Goal: Task Accomplishment & Management: Manage account settings

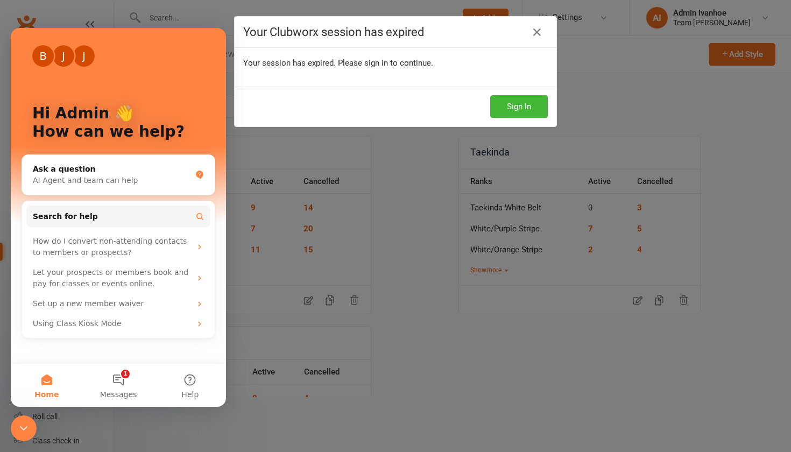
click at [188, 18] on div "Your Clubworx session has expired Your session has expired. Please sign in to c…" at bounding box center [395, 226] width 791 height 452
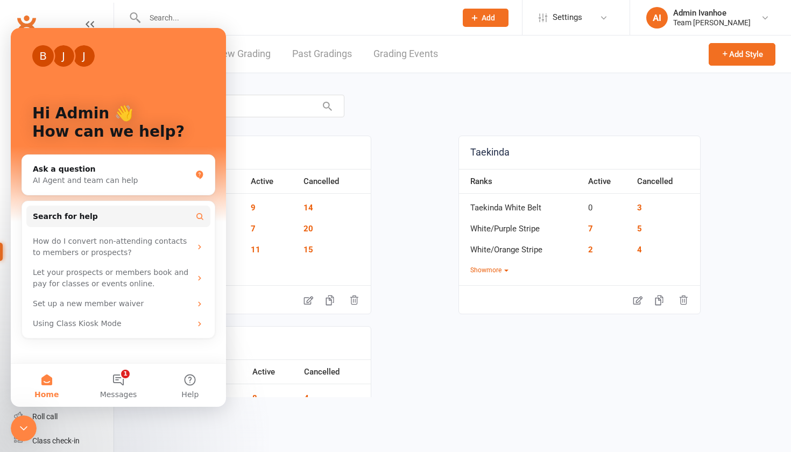
click at [184, 70] on div "B J J Hi Admin 👋 How can we help?" at bounding box center [119, 125] width 194 height 194
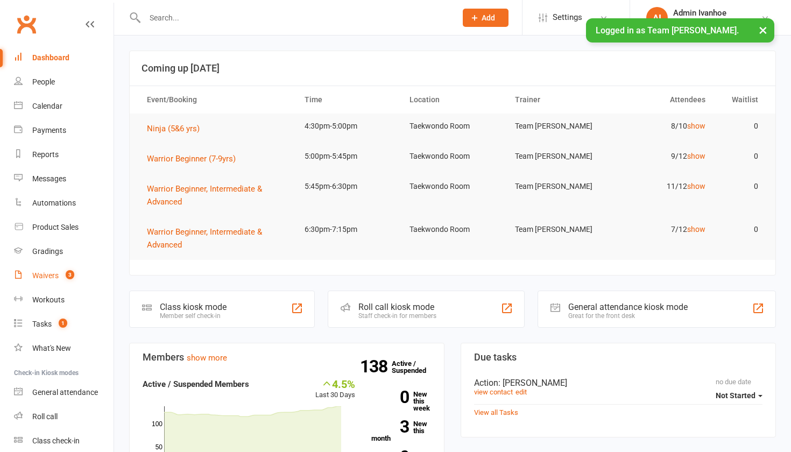
click at [59, 280] on link "Waivers 3" at bounding box center [63, 276] width 99 height 24
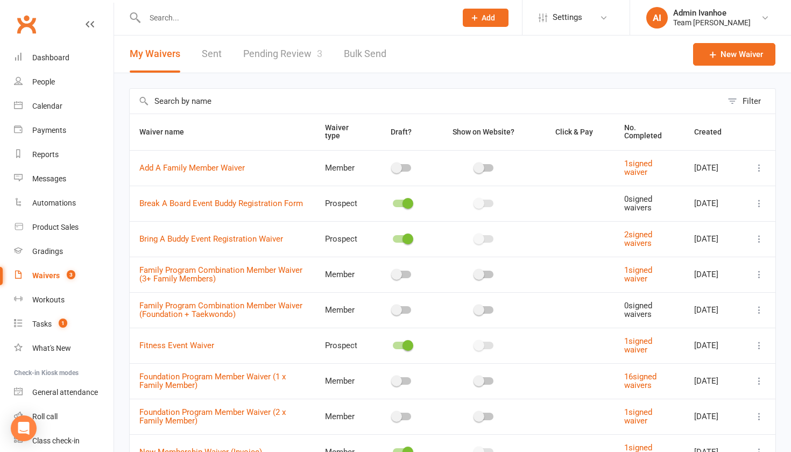
click at [268, 58] on link "Pending Review 3" at bounding box center [282, 53] width 79 height 37
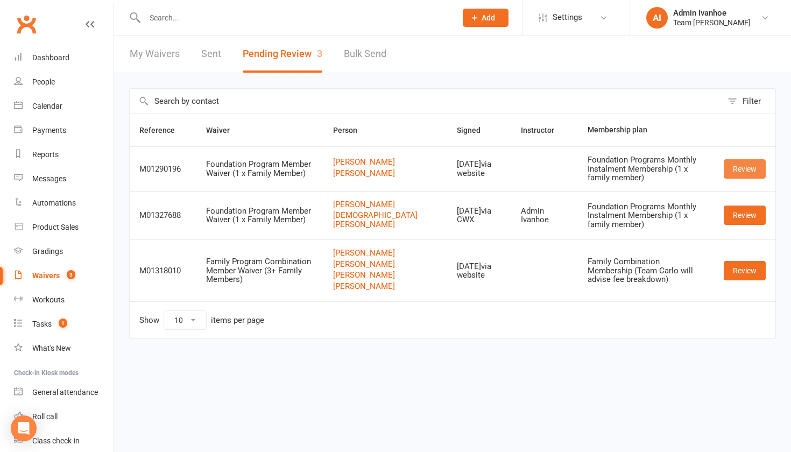
click at [743, 166] on link "Review" at bounding box center [744, 168] width 42 height 19
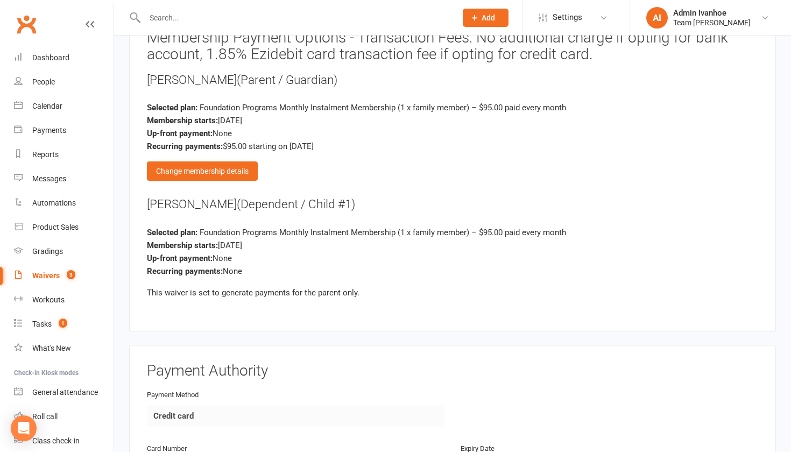
scroll to position [930, 0]
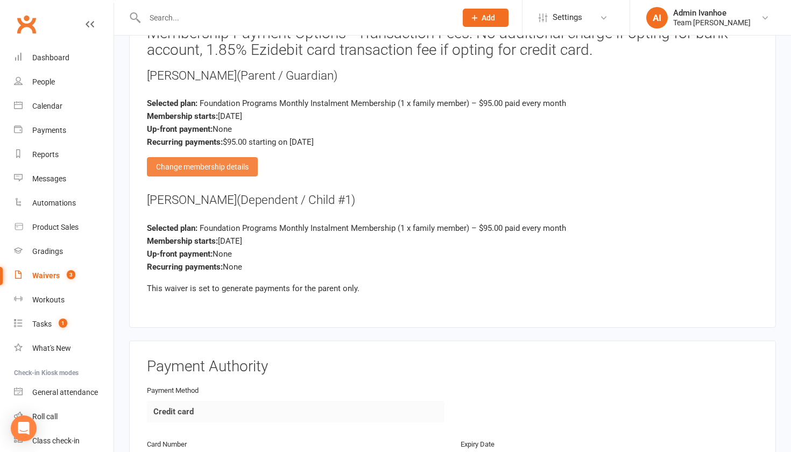
click at [189, 160] on div "Change membership details" at bounding box center [202, 166] width 111 height 19
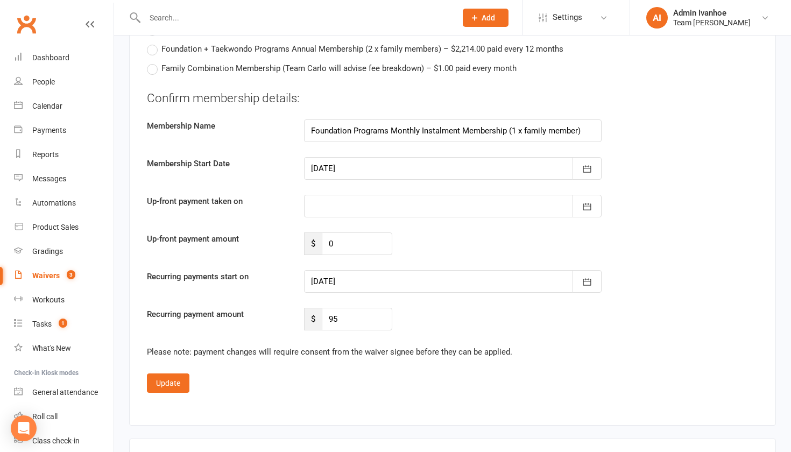
scroll to position [1460, 0]
click at [592, 162] on button "button" at bounding box center [586, 167] width 29 height 23
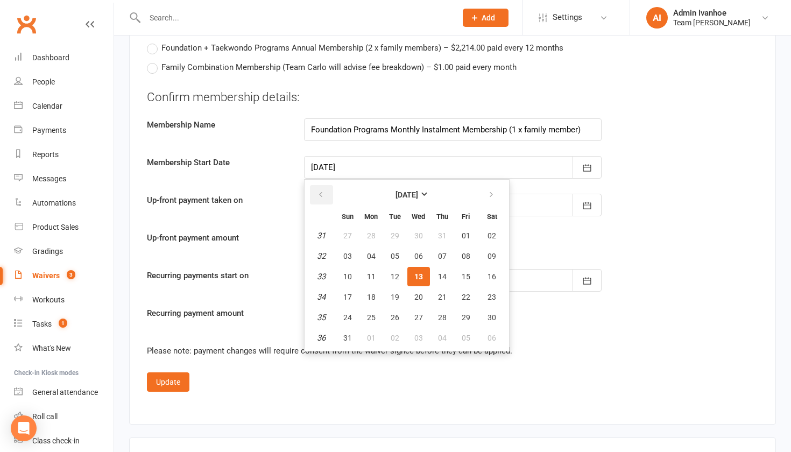
click at [314, 189] on button "button" at bounding box center [321, 194] width 23 height 19
click at [326, 188] on button "button" at bounding box center [321, 194] width 23 height 19
click at [373, 252] on span "09" at bounding box center [371, 256] width 9 height 9
type input "09 Jun 2025"
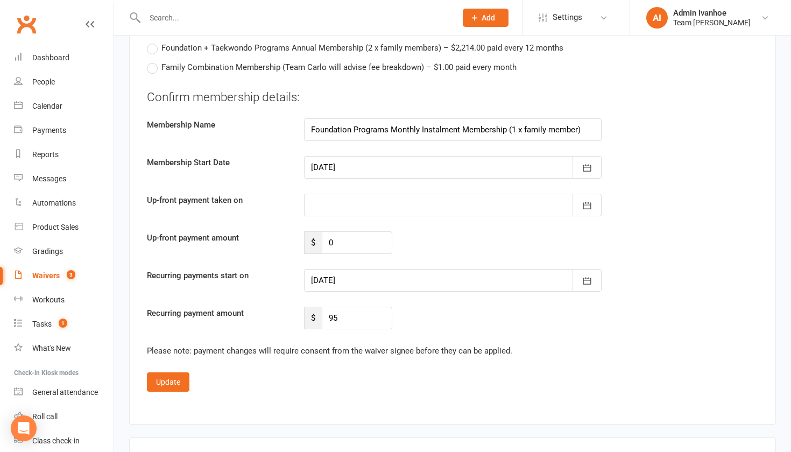
type input "09 Jun 2025"
click at [524, 204] on div at bounding box center [452, 205] width 297 height 23
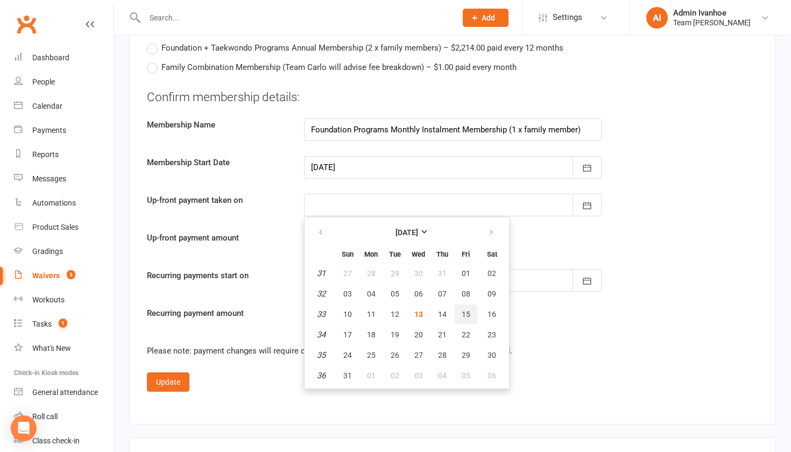
click at [467, 314] on button "15" at bounding box center [465, 313] width 23 height 19
type input "15 Aug 2025"
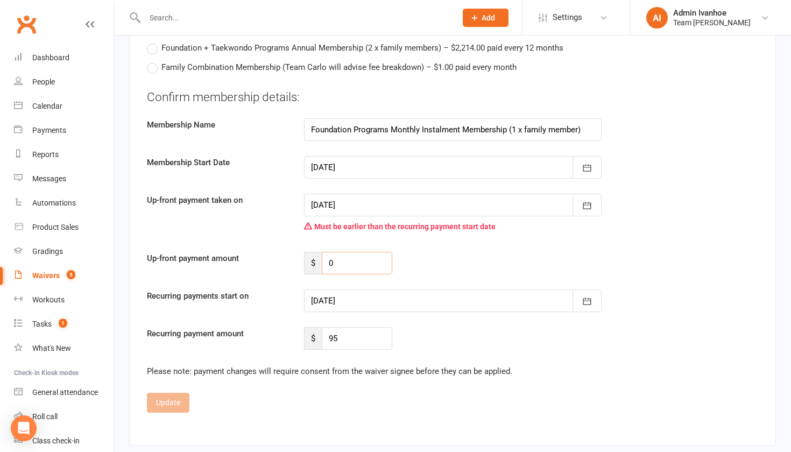
click at [335, 255] on input "0" at bounding box center [357, 263] width 70 height 23
type input "161.50"
click at [335, 296] on div at bounding box center [452, 300] width 297 height 23
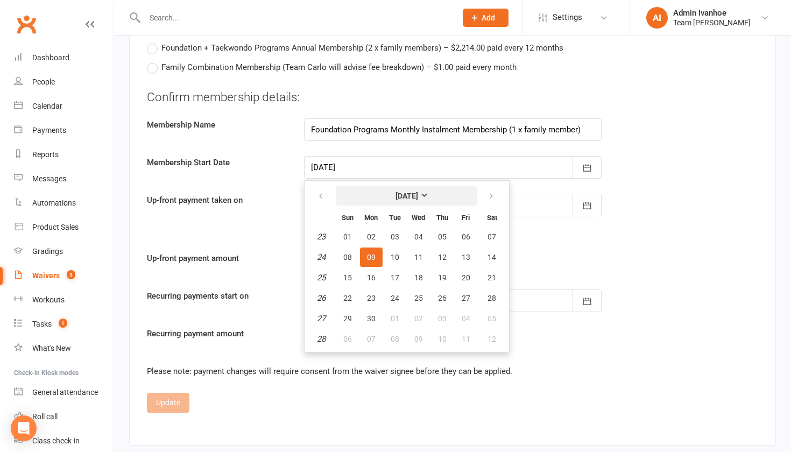
click at [402, 186] on button "[DATE]" at bounding box center [406, 195] width 141 height 19
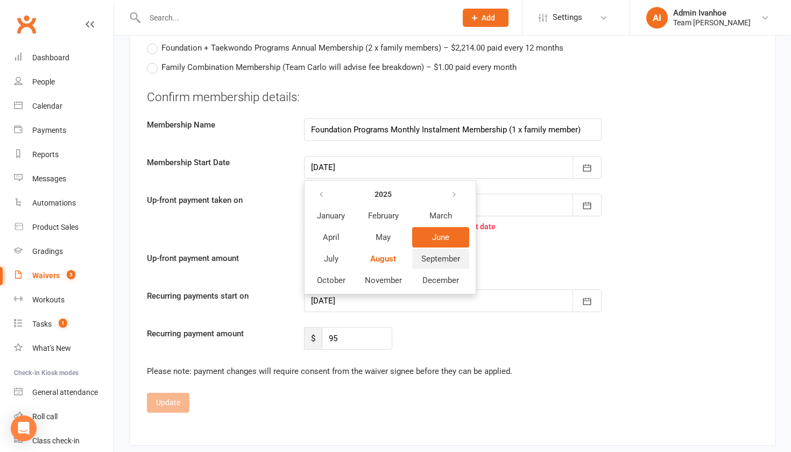
click at [444, 254] on span "September" at bounding box center [440, 259] width 39 height 10
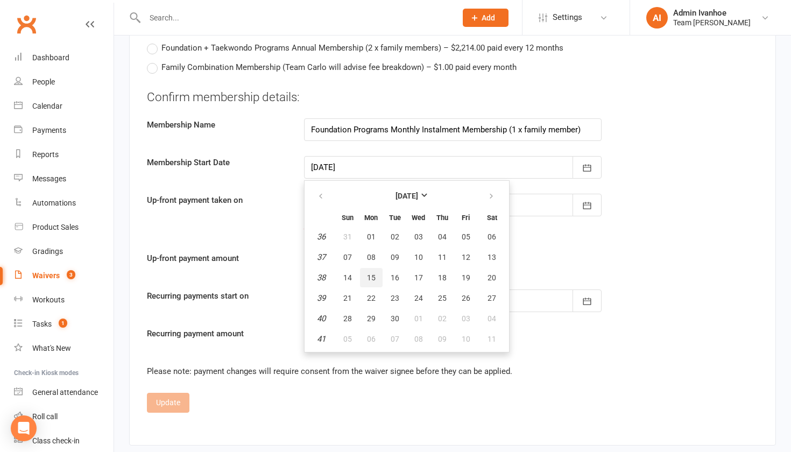
click at [371, 274] on span "15" at bounding box center [371, 277] width 9 height 9
type input "15 Sep 2025"
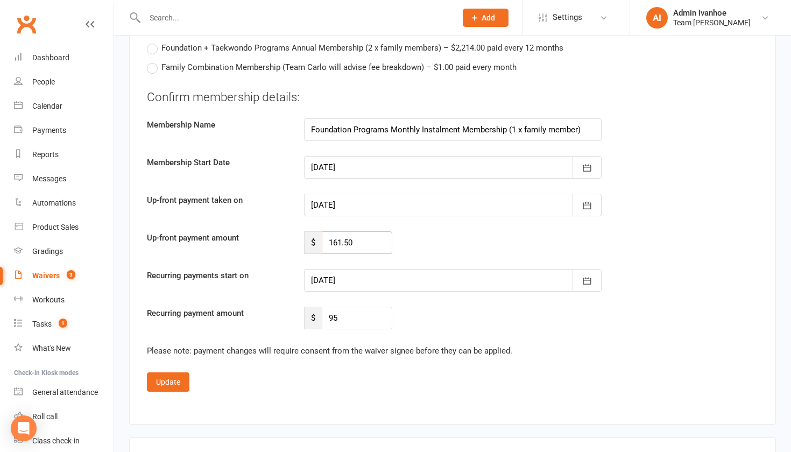
click at [356, 234] on input "161.50" at bounding box center [357, 242] width 70 height 23
type input "1"
click at [592, 166] on button "button" at bounding box center [586, 167] width 29 height 23
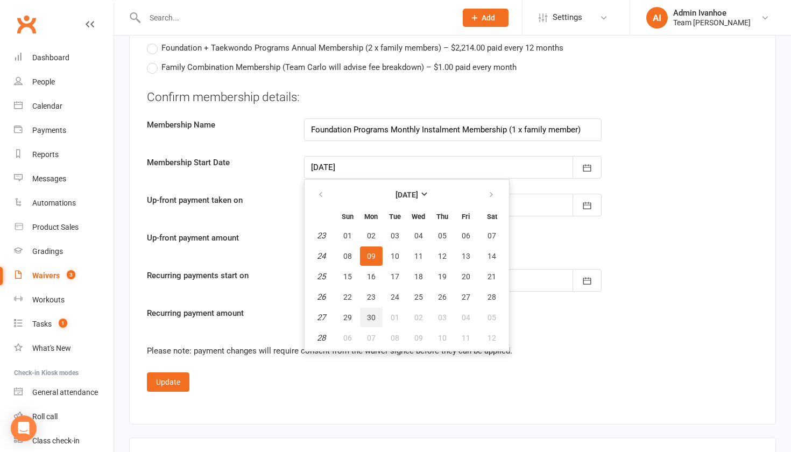
click at [370, 313] on span "30" at bounding box center [371, 317] width 9 height 9
type input "30 Jun 2025"
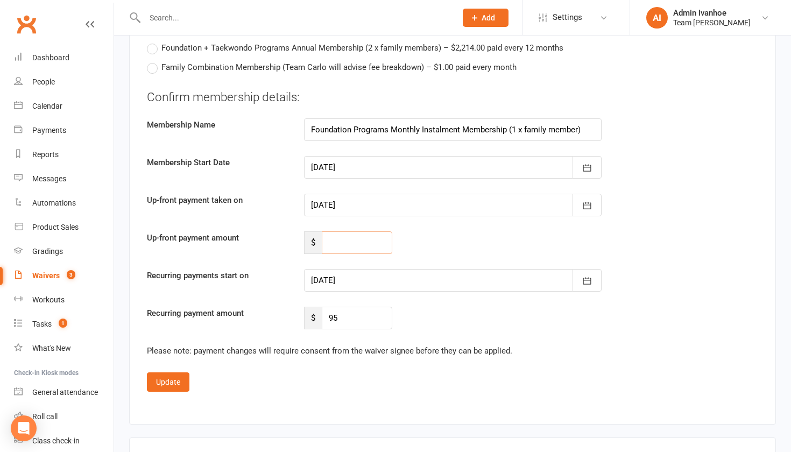
click at [336, 236] on input "number" at bounding box center [357, 242] width 70 height 23
type input "161.50"
click at [172, 376] on button "Update" at bounding box center [168, 381] width 42 height 19
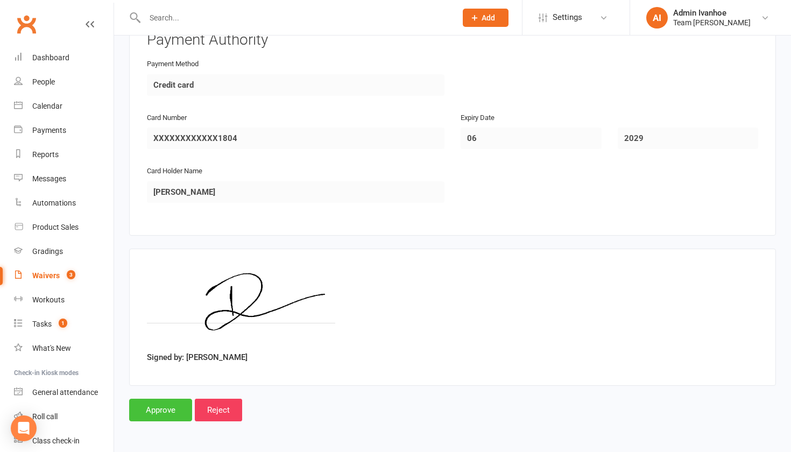
click at [166, 402] on input "Approve" at bounding box center [160, 409] width 63 height 23
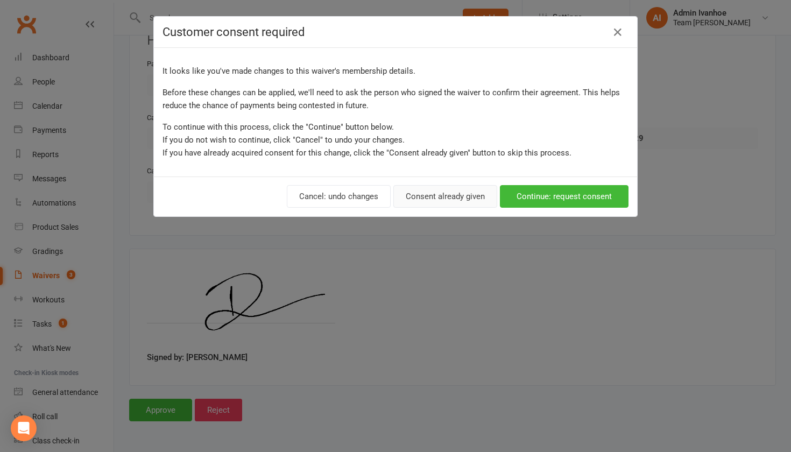
click at [475, 198] on button "Consent already given" at bounding box center [445, 196] width 104 height 23
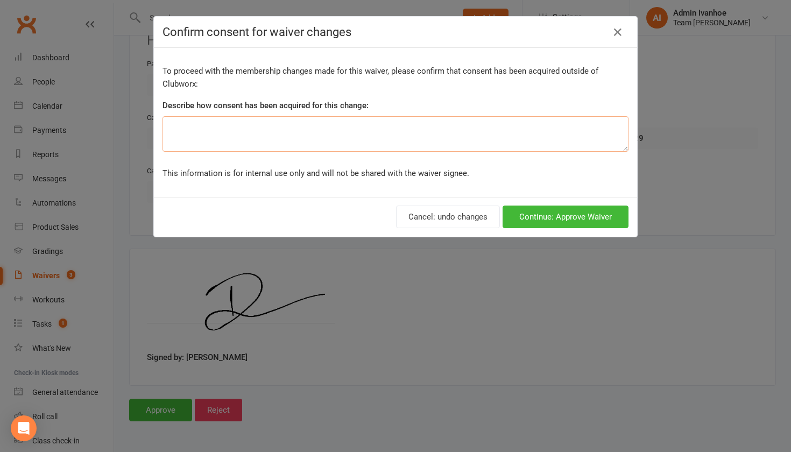
click at [399, 126] on textarea at bounding box center [395, 133] width 466 height 35
type textarea "Membership conversation."
click at [528, 220] on button "Continue: Approve Waiver" at bounding box center [565, 216] width 126 height 23
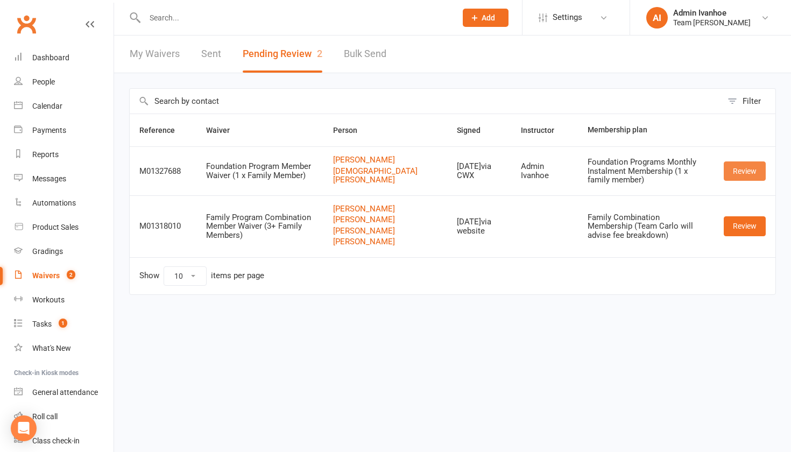
click at [750, 179] on link "Review" at bounding box center [744, 170] width 42 height 19
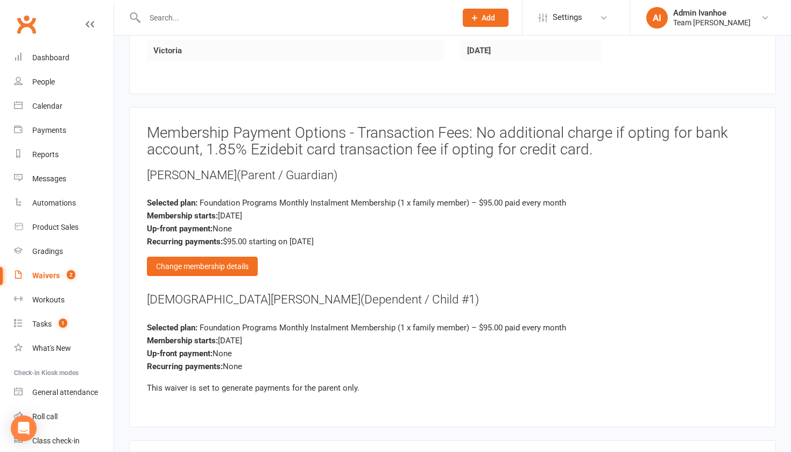
scroll to position [815, 0]
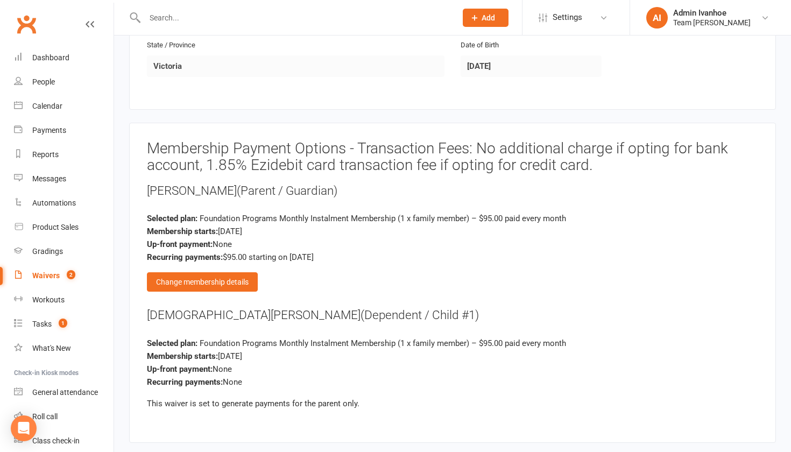
click at [182, 286] on div "Membership Payment Options - Transaction Fees: No additional charge if opting f…" at bounding box center [452, 282] width 611 height 284
click at [184, 279] on div "Change membership details" at bounding box center [202, 281] width 111 height 19
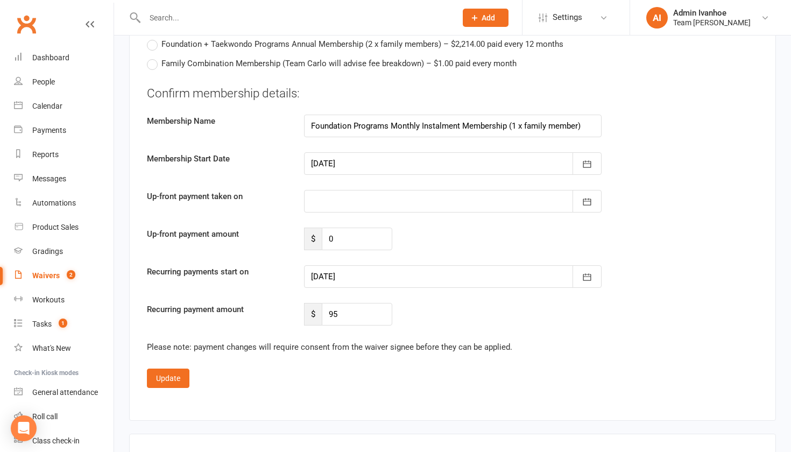
scroll to position [1462, 0]
click at [378, 154] on div at bounding box center [452, 164] width 297 height 23
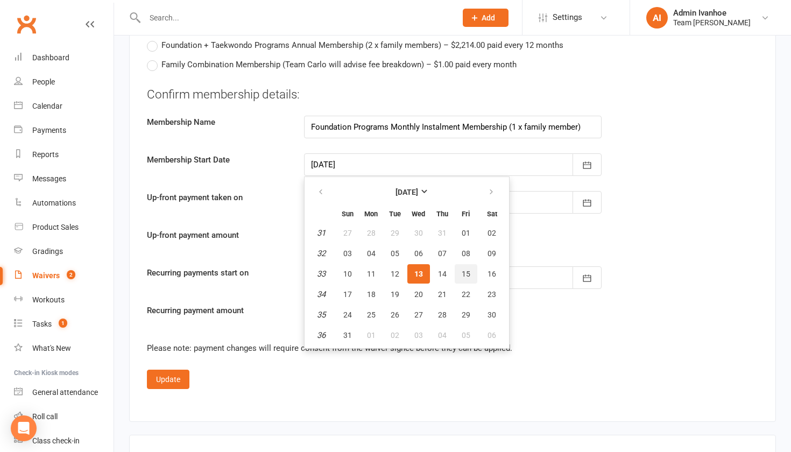
click at [462, 269] on span "15" at bounding box center [465, 273] width 9 height 9
type input "15 Aug 2025"
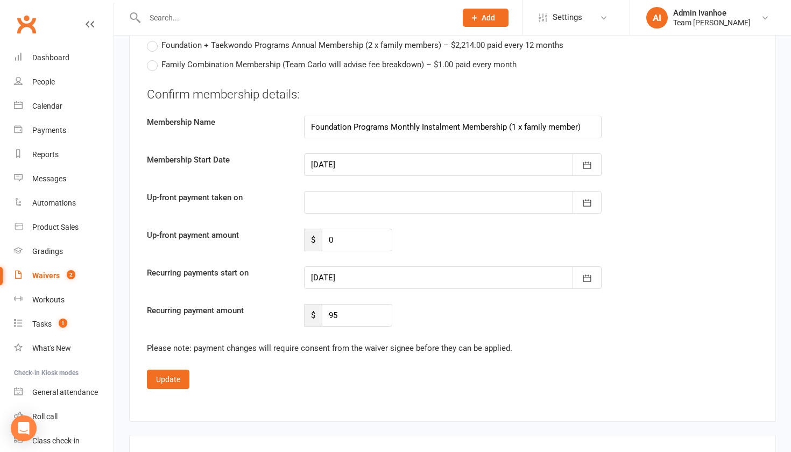
type input "15 Aug 2025"
click at [349, 200] on div at bounding box center [452, 202] width 297 height 23
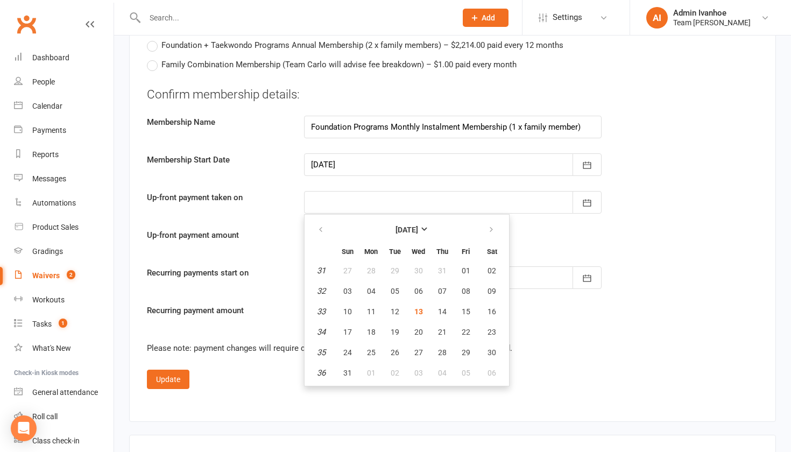
click at [357, 155] on div at bounding box center [452, 164] width 297 height 23
click at [366, 289] on button "04" at bounding box center [371, 290] width 23 height 19
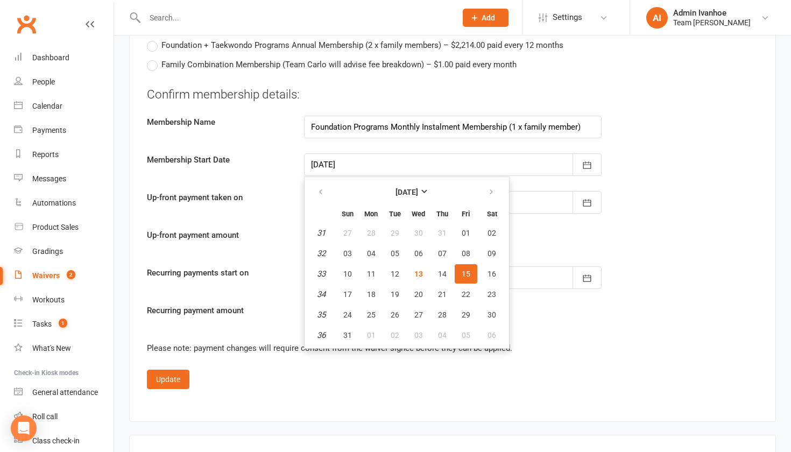
click at [681, 206] on div "Up-front payment taken on 04 Aug 2025 August 2025 Sun Mon Tue Wed Thu Fri Sat 3…" at bounding box center [452, 202] width 627 height 23
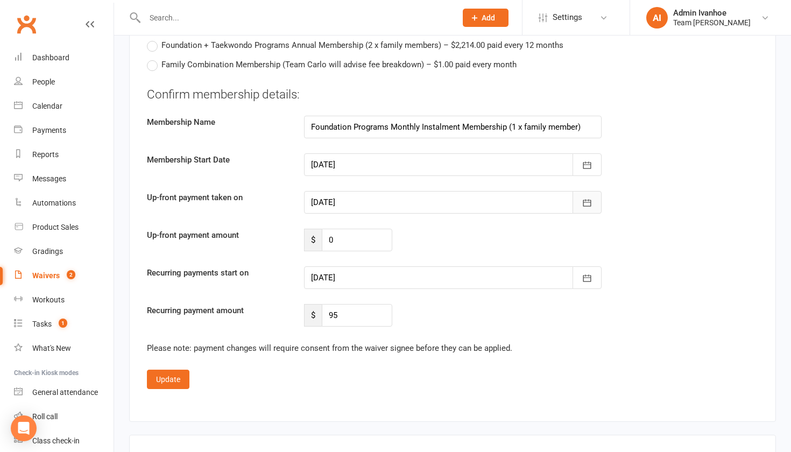
click at [587, 202] on icon "button" at bounding box center [586, 202] width 11 height 11
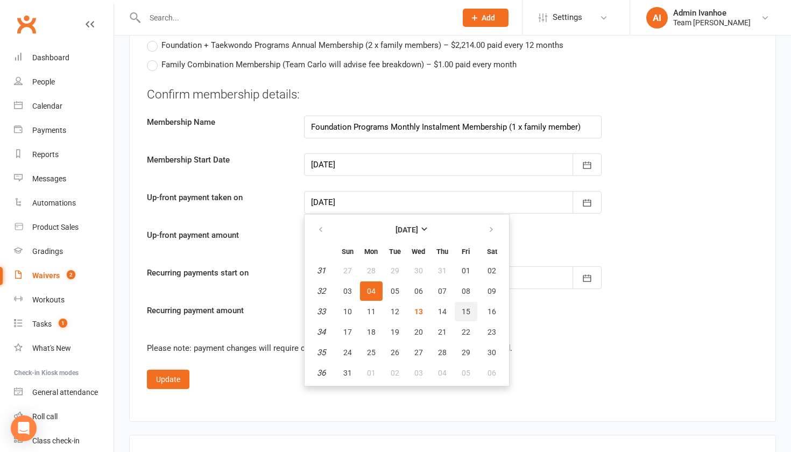
click at [468, 307] on span "15" at bounding box center [465, 311] width 9 height 9
type input "15 Aug 2025"
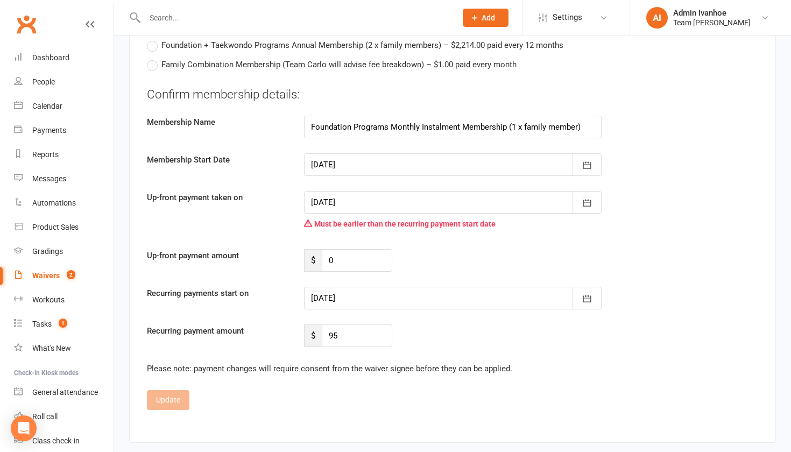
click at [351, 293] on div at bounding box center [452, 298] width 297 height 23
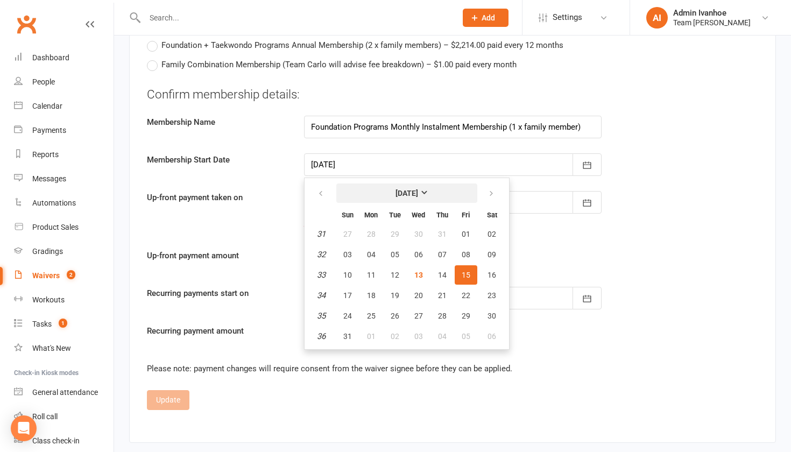
click at [418, 189] on strong "[DATE]" at bounding box center [406, 193] width 23 height 9
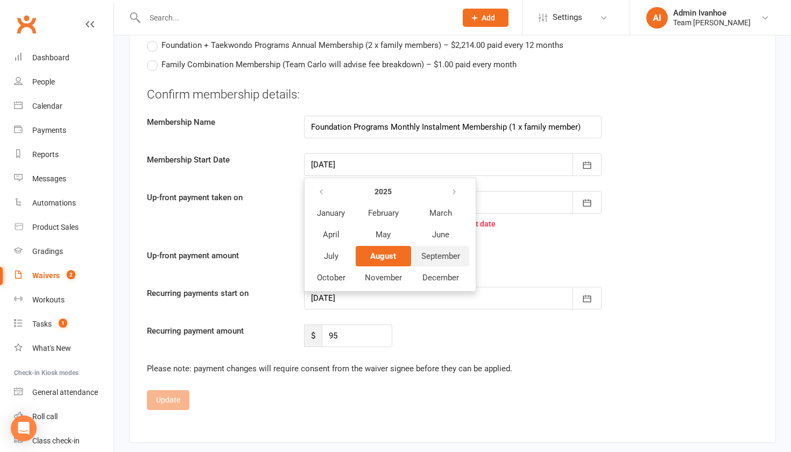
click at [436, 251] on span "September" at bounding box center [440, 256] width 39 height 10
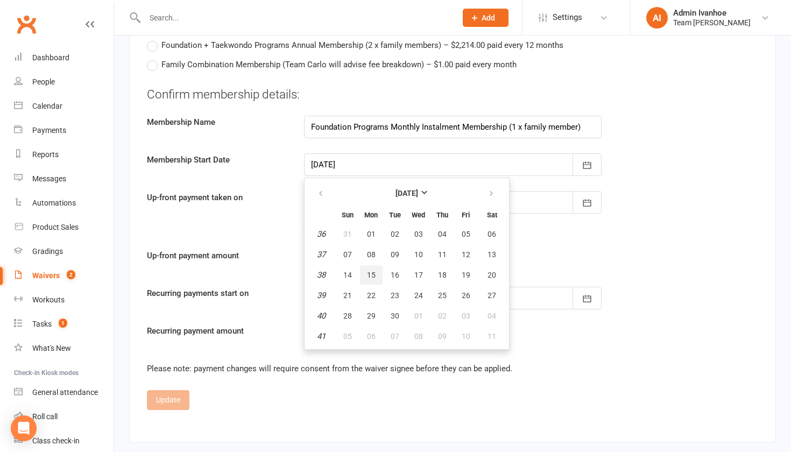
click at [369, 271] on span "15" at bounding box center [371, 275] width 9 height 9
type input "15 Sep 2025"
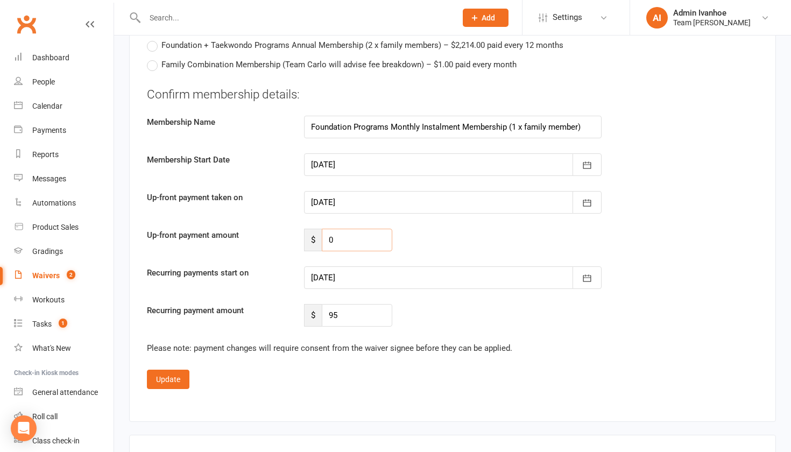
click at [360, 233] on input "0" at bounding box center [357, 240] width 70 height 23
type input "1"
type input "76"
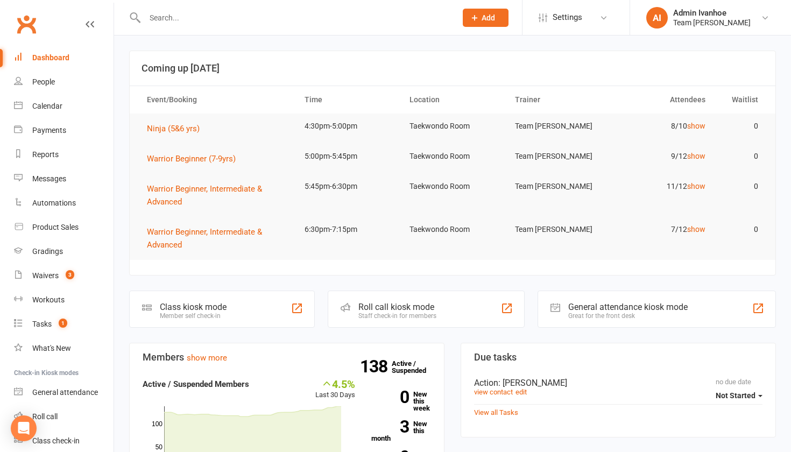
click at [274, 17] on input "text" at bounding box center [294, 17] width 307 height 15
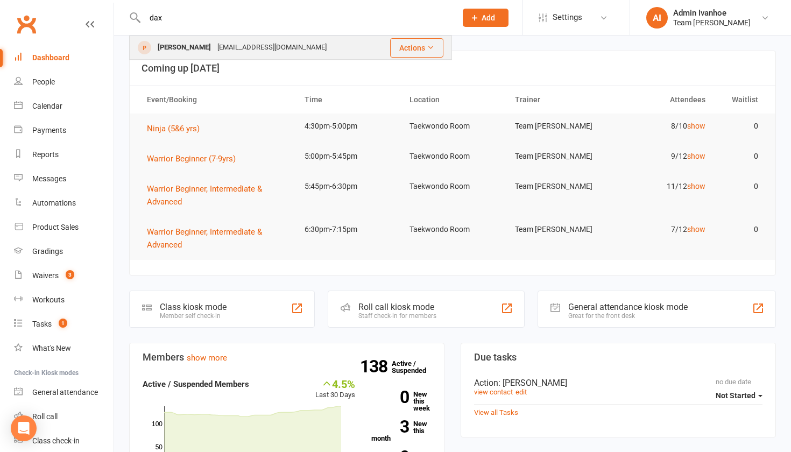
type input "dax"
click at [237, 51] on div "DDSSLL@HOTMAIL.COM" at bounding box center [272, 48] width 116 height 16
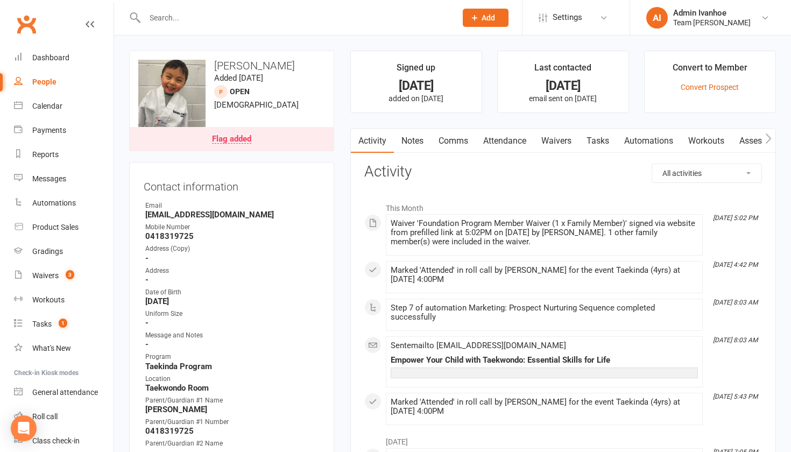
click at [522, 141] on link "Attendance" at bounding box center [504, 141] width 58 height 25
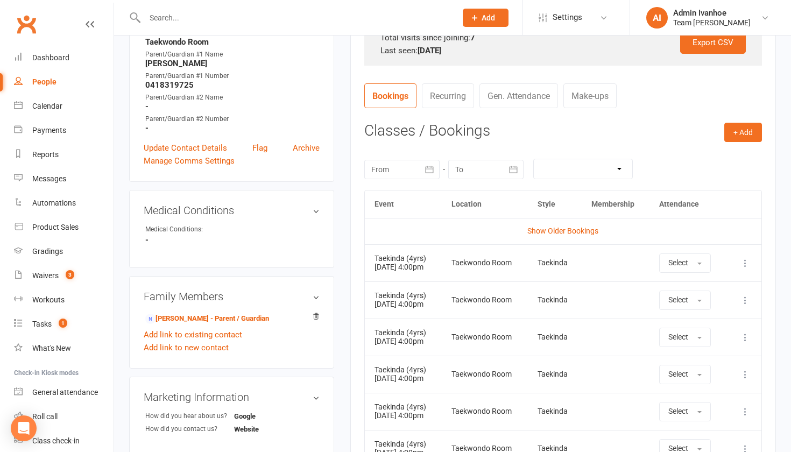
scroll to position [346, 0]
click at [433, 170] on icon "button" at bounding box center [429, 169] width 8 height 7
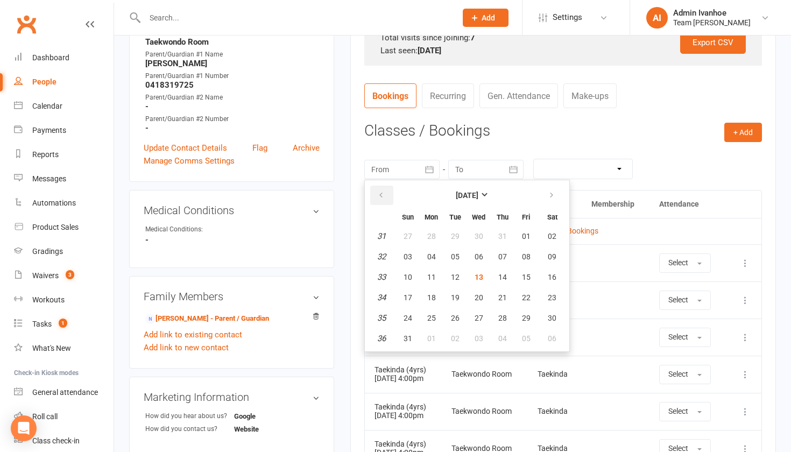
click at [377, 193] on icon "button" at bounding box center [381, 195] width 8 height 9
click at [377, 194] on icon "button" at bounding box center [381, 195] width 8 height 9
click at [377, 193] on icon "button" at bounding box center [381, 195] width 8 height 9
click at [407, 252] on span "04" at bounding box center [407, 256] width 9 height 9
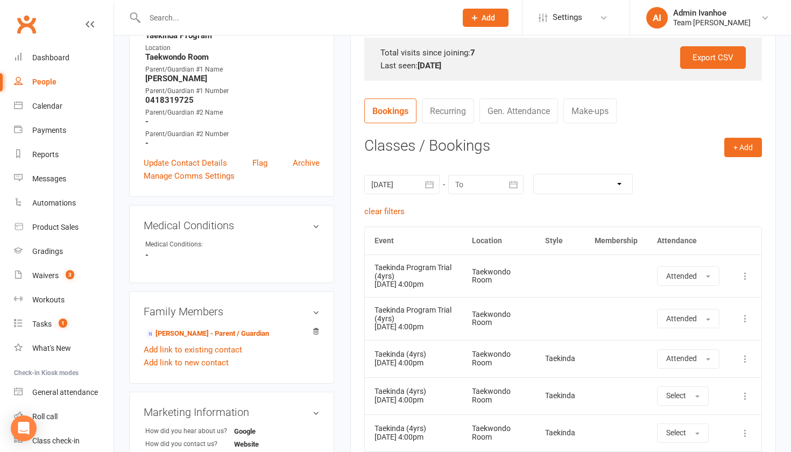
scroll to position [327, 0]
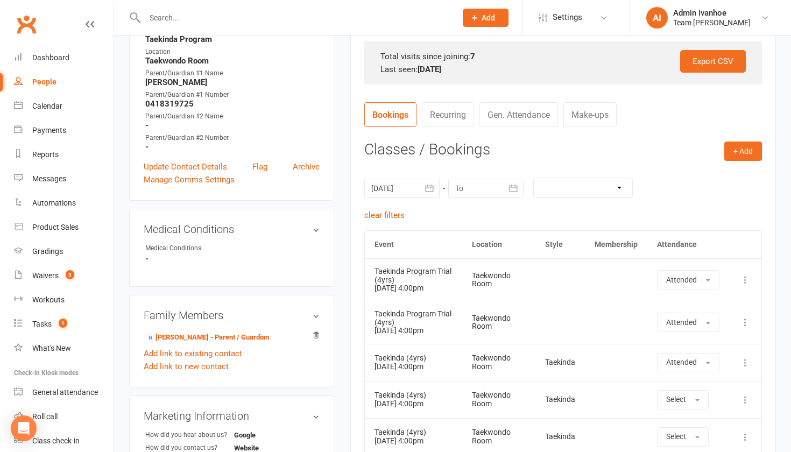
click at [407, 190] on div at bounding box center [401, 188] width 75 height 19
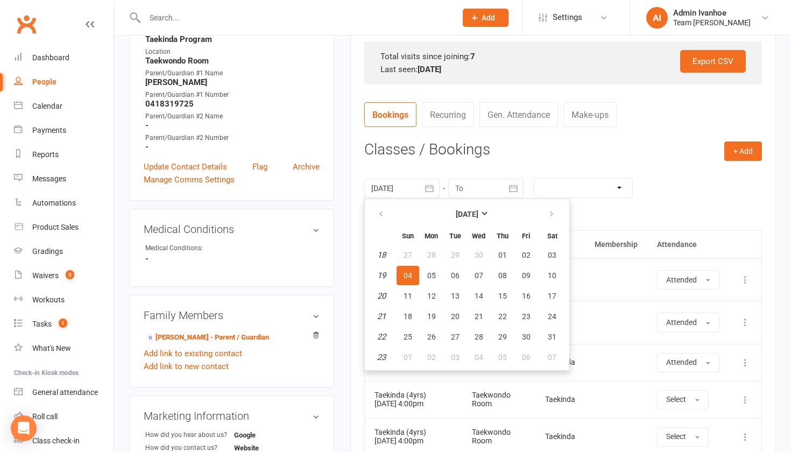
click at [386, 254] on em "18" at bounding box center [381, 255] width 9 height 10
click at [377, 206] on button "button" at bounding box center [381, 213] width 23 height 19
click at [408, 273] on span "06" at bounding box center [407, 275] width 9 height 9
type input "06 Apr 2025"
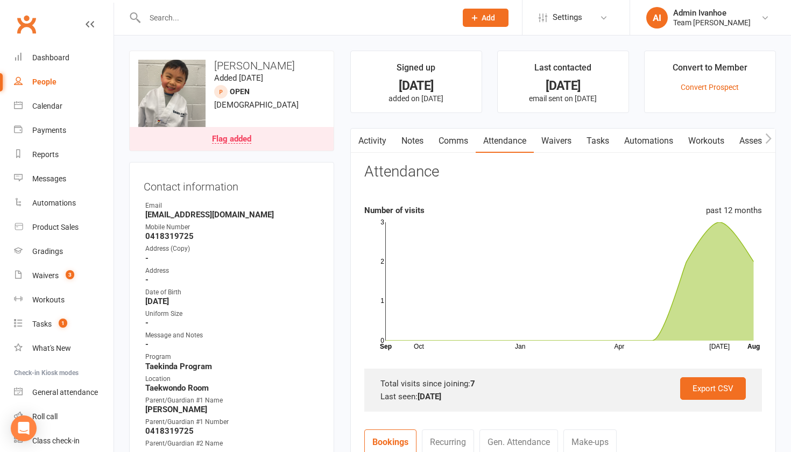
scroll to position [0, 0]
click at [52, 55] on div "Dashboard" at bounding box center [50, 57] width 37 height 9
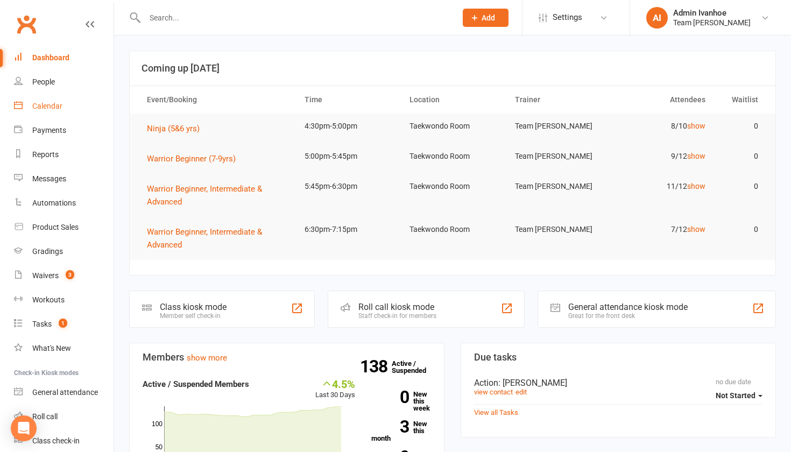
click at [46, 105] on div "Calendar" at bounding box center [47, 106] width 30 height 9
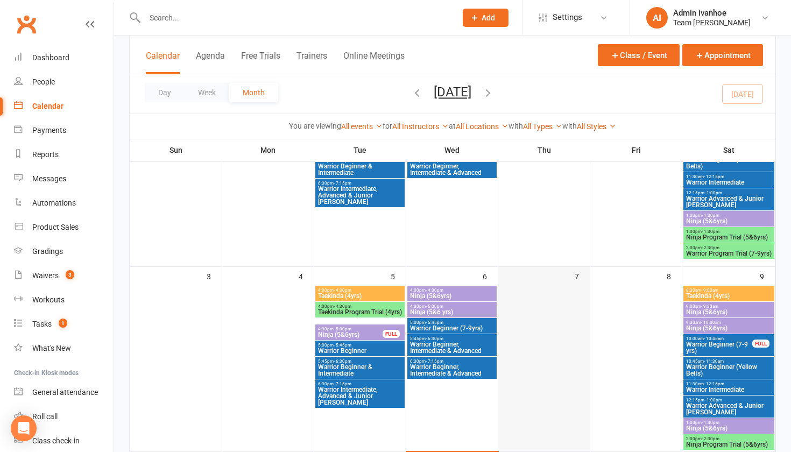
scroll to position [160, 0]
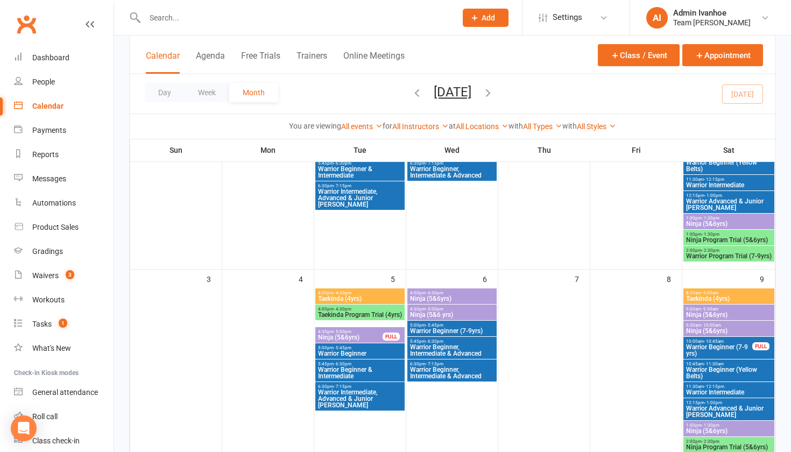
click at [411, 90] on icon "button" at bounding box center [417, 93] width 12 height 12
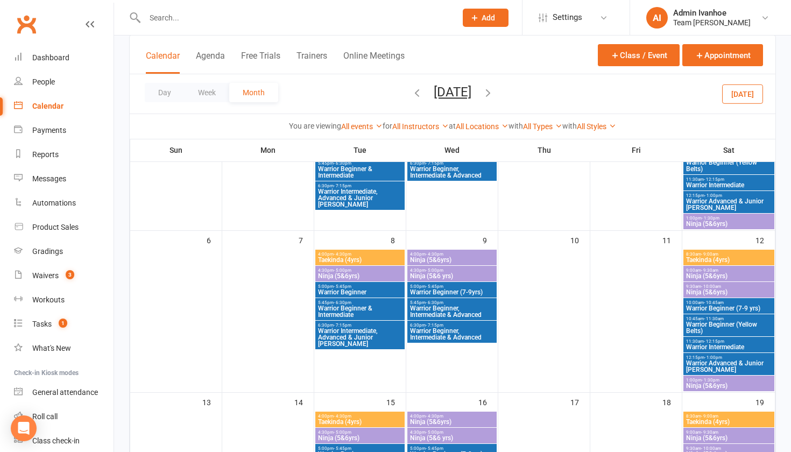
click at [396, 90] on div "Day Week Month July 2025 August 2025 Sun Mon Tue Wed Thu Fri Sat 27 28 29 30 31…" at bounding box center [452, 93] width 645 height 39
click at [411, 92] on icon "button" at bounding box center [417, 93] width 12 height 12
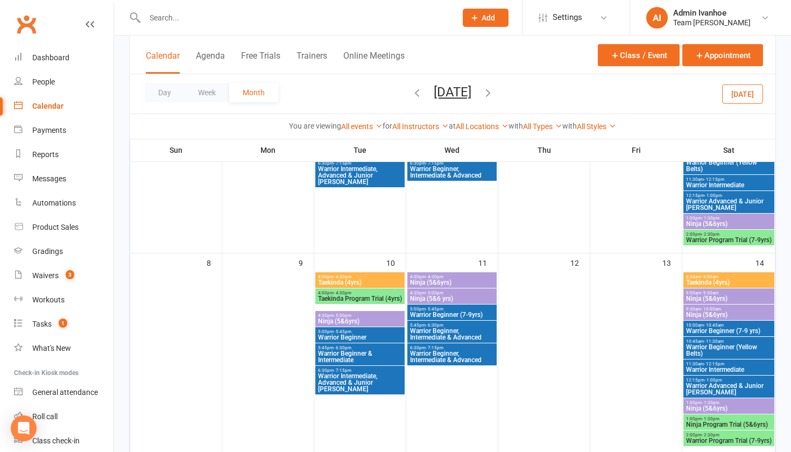
click at [346, 302] on span "Taekinda Program Trial (4yrs)" at bounding box center [359, 298] width 85 height 6
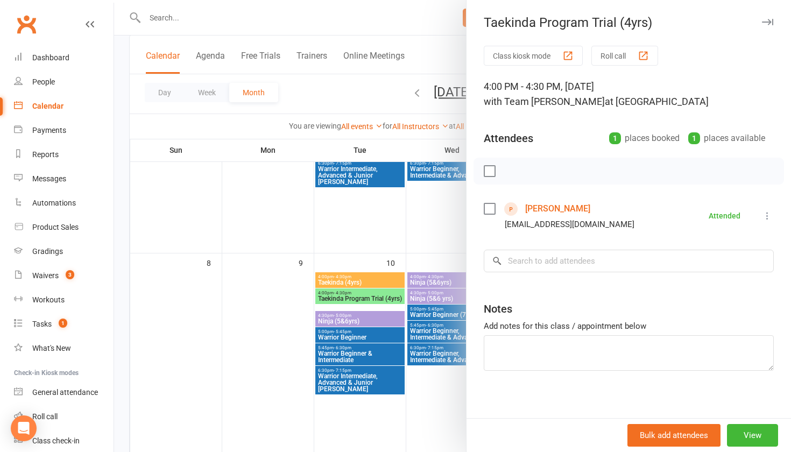
click at [766, 27] on button "button" at bounding box center [766, 22] width 13 height 13
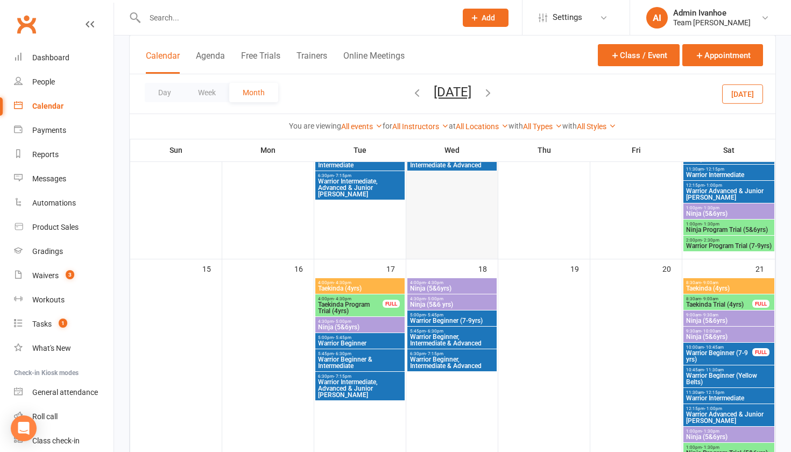
scroll to position [354, 0]
click at [350, 302] on span "Taekinda Program Trial (4yrs)" at bounding box center [350, 308] width 66 height 13
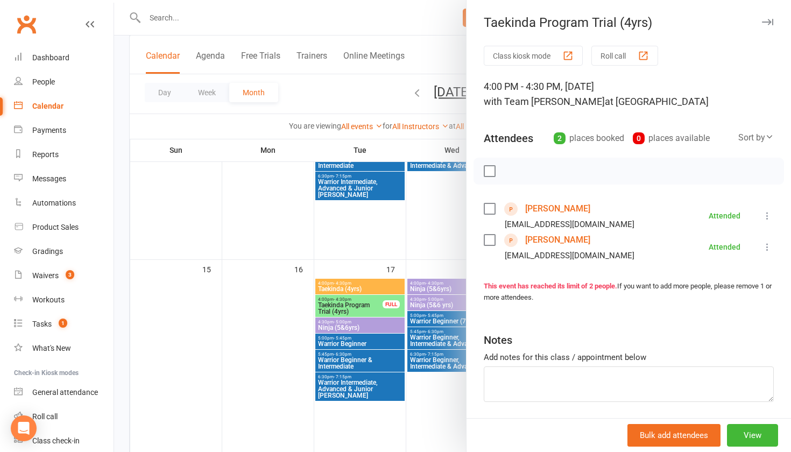
click at [765, 21] on icon "button" at bounding box center [767, 22] width 11 height 6
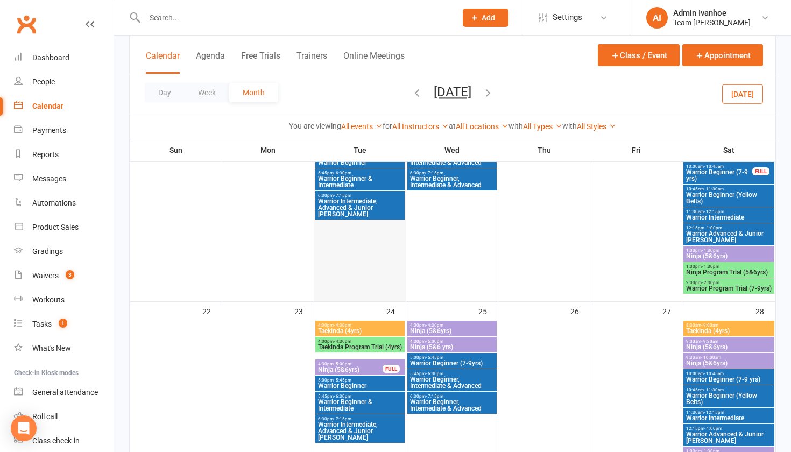
scroll to position [539, 0]
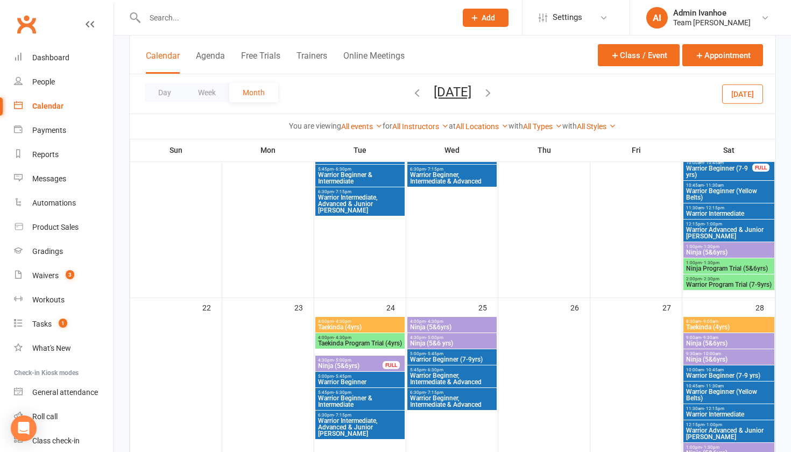
click at [366, 345] on span "Taekinda Program Trial (4yrs)" at bounding box center [359, 343] width 85 height 6
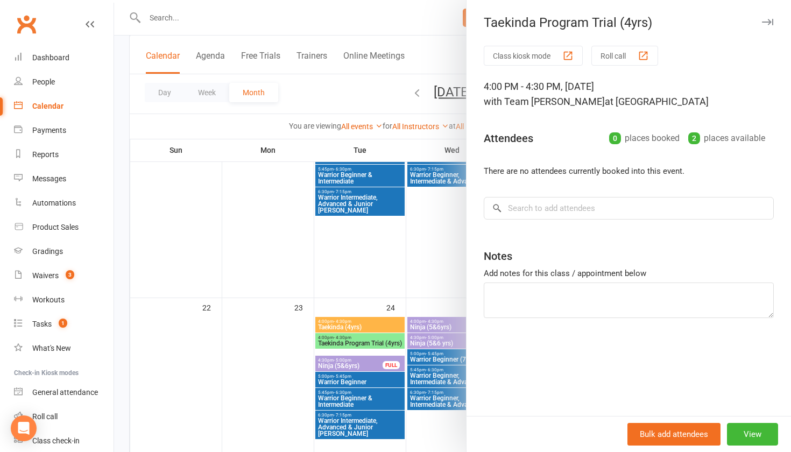
click at [766, 24] on icon "button" at bounding box center [767, 22] width 11 height 6
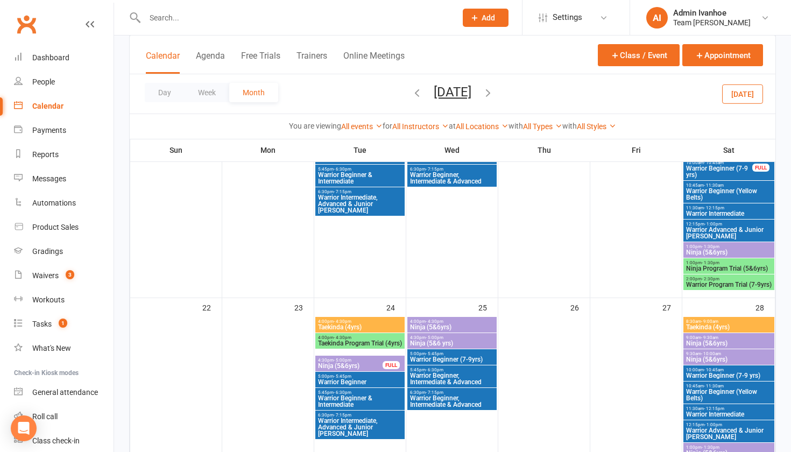
click at [333, 324] on span "Taekinda (4yrs)" at bounding box center [359, 327] width 85 height 6
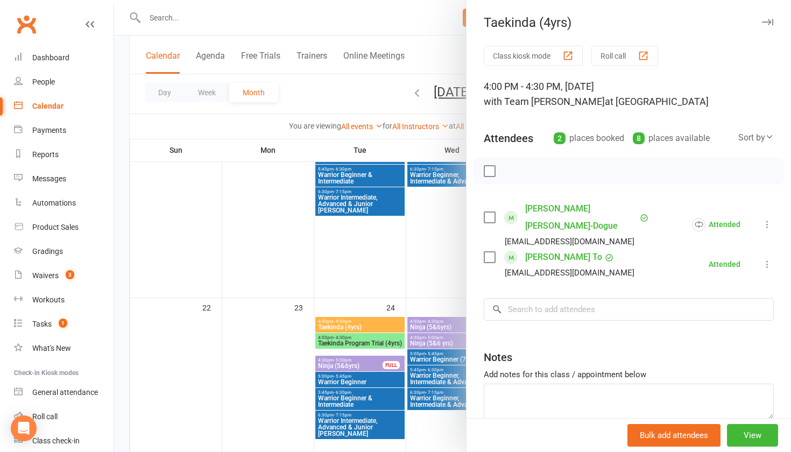
click at [765, 20] on icon "button" at bounding box center [767, 22] width 11 height 6
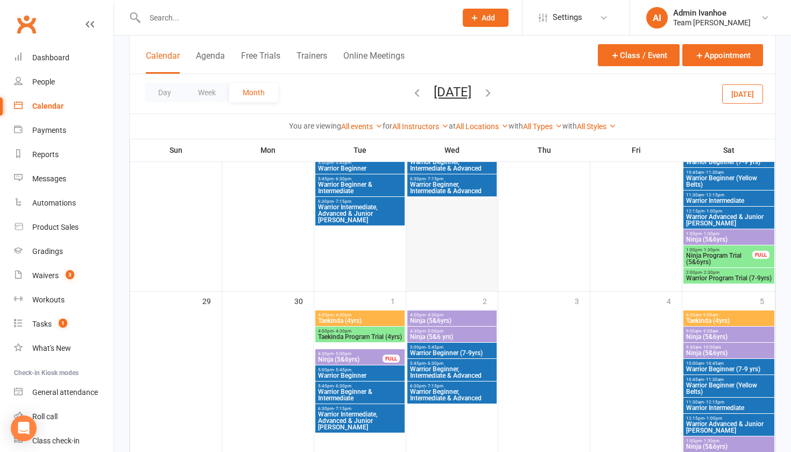
scroll to position [752, 0]
click at [386, 319] on span "Taekinda (4yrs)" at bounding box center [359, 320] width 85 height 6
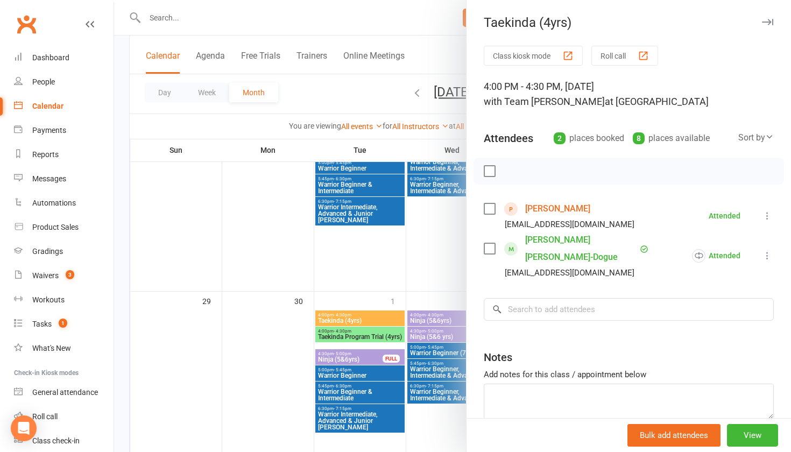
click at [543, 206] on link "[PERSON_NAME]" at bounding box center [557, 208] width 65 height 17
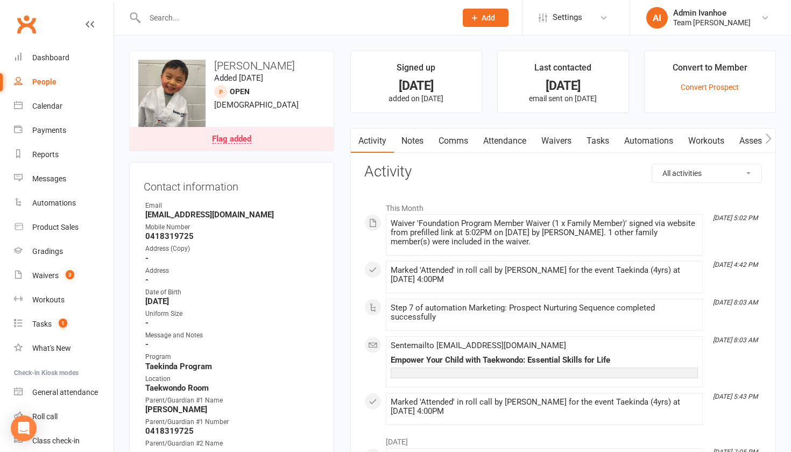
click at [448, 141] on link "Comms" at bounding box center [453, 141] width 45 height 25
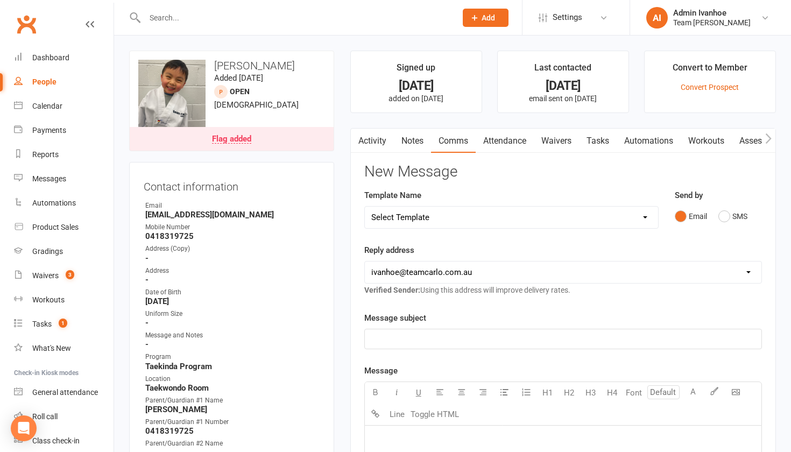
click at [424, 138] on link "Notes" at bounding box center [412, 141] width 37 height 25
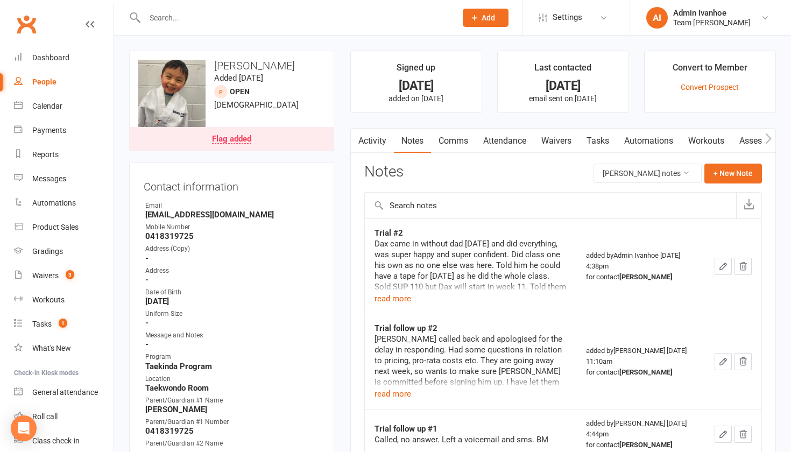
click at [408, 308] on td "Trial #2 Dax came in without dad today and did everything, was super happy and …" at bounding box center [471, 265] width 212 height 95
click at [388, 309] on td "Trial #2 Dax came in without dad today and did everything, was super happy and …" at bounding box center [471, 265] width 212 height 95
click at [386, 315] on td "Trial follow up #2 Danny called back and apologised for the delay in responding…" at bounding box center [471, 361] width 212 height 95
click at [388, 302] on button "read more" at bounding box center [392, 298] width 37 height 13
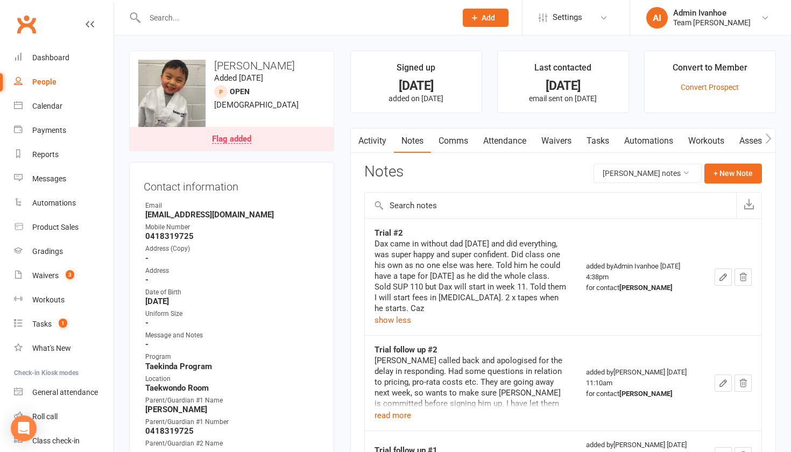
click at [537, 294] on div "Dax came in without dad today and did everything, was super happy and super con…" at bounding box center [470, 275] width 193 height 75
click at [51, 110] on div "Calendar" at bounding box center [47, 106] width 30 height 9
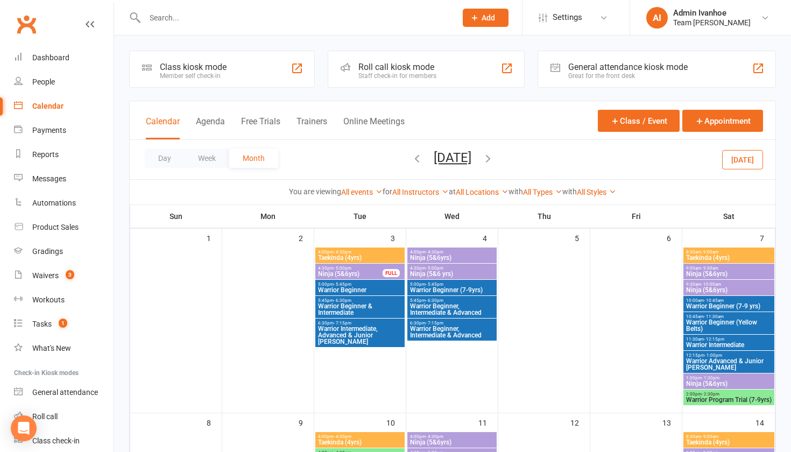
click at [198, 20] on input "text" at bounding box center [294, 17] width 307 height 15
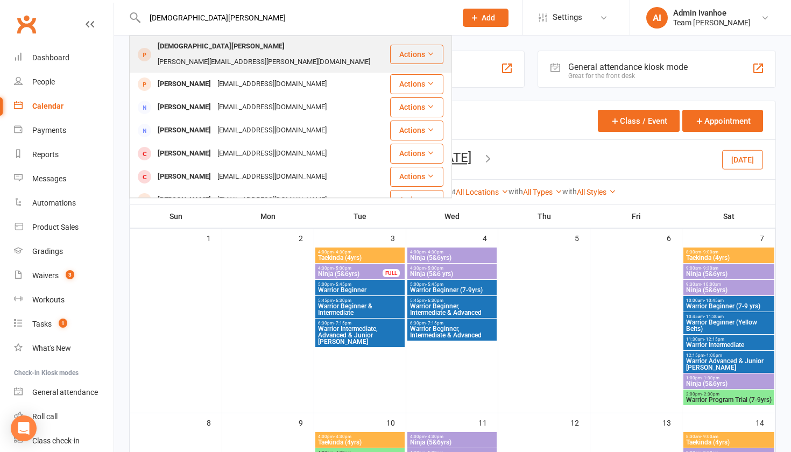
type input "christian ne"
click at [163, 45] on div "Christian Nesci" at bounding box center [220, 47] width 133 height 16
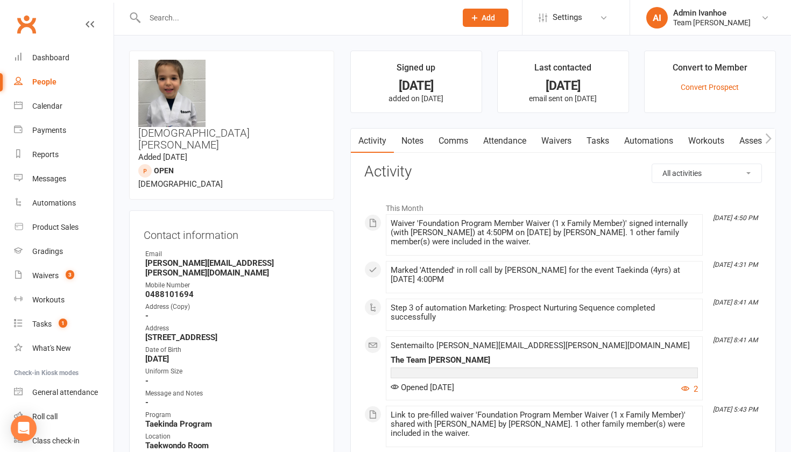
click at [510, 150] on link "Attendance" at bounding box center [504, 141] width 58 height 25
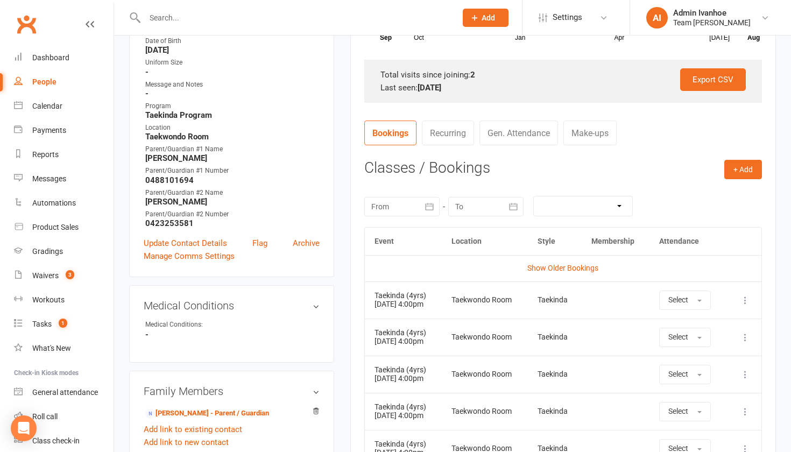
scroll to position [355, 0]
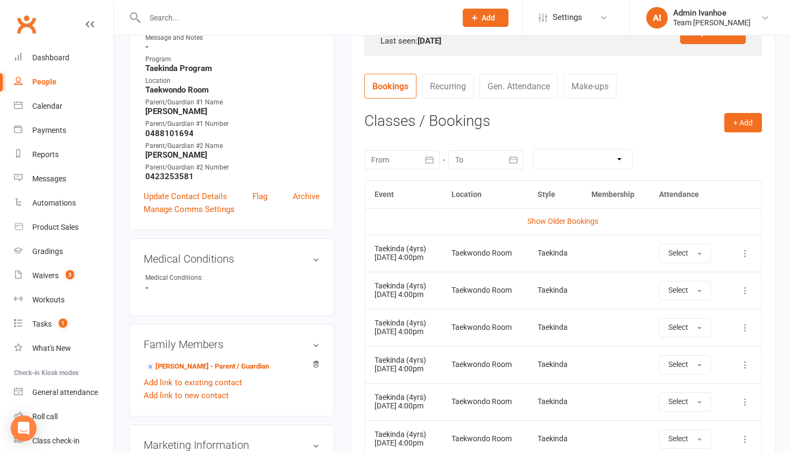
click at [402, 160] on div at bounding box center [401, 159] width 75 height 19
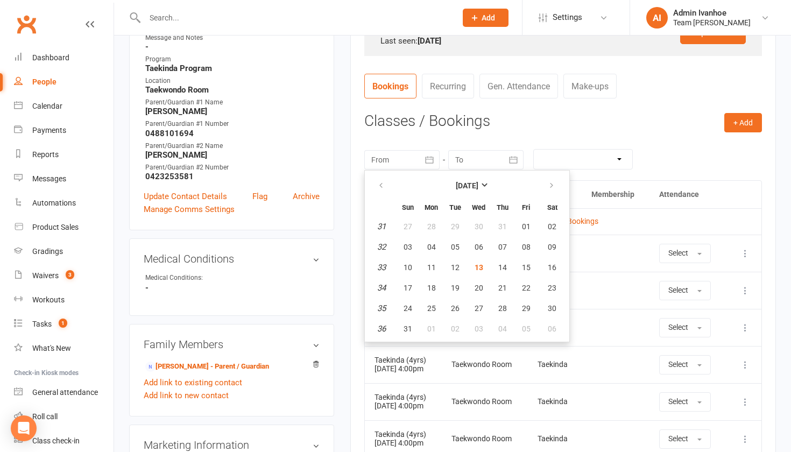
click at [379, 225] on em "31" at bounding box center [381, 227] width 9 height 10
click at [379, 222] on em "31" at bounding box center [381, 227] width 9 height 10
click at [381, 224] on em "31" at bounding box center [381, 227] width 9 height 10
click at [526, 225] on span "01" at bounding box center [526, 226] width 9 height 9
type input "01 Aug 2025"
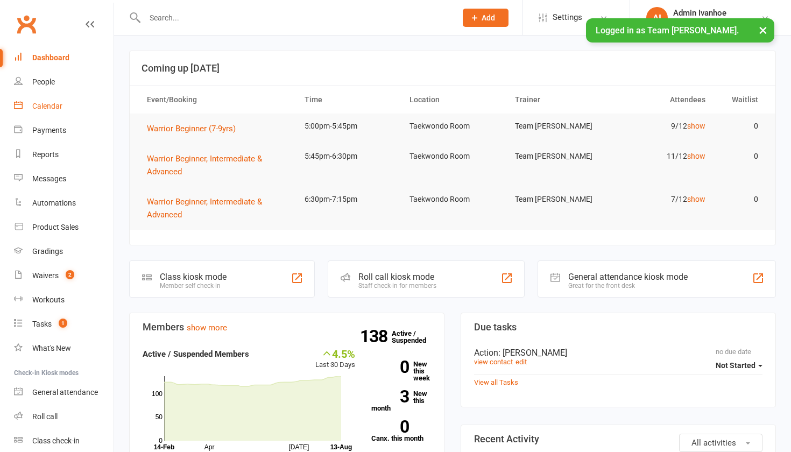
click at [48, 101] on link "Calendar" at bounding box center [63, 106] width 99 height 24
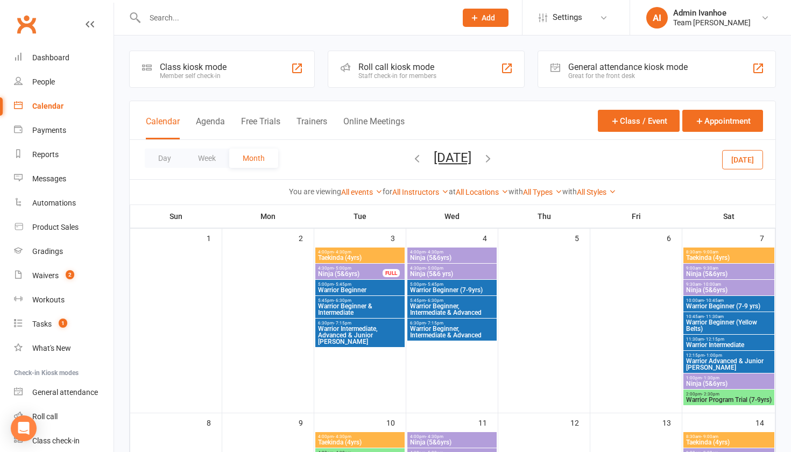
click at [494, 163] on icon "button" at bounding box center [488, 158] width 12 height 12
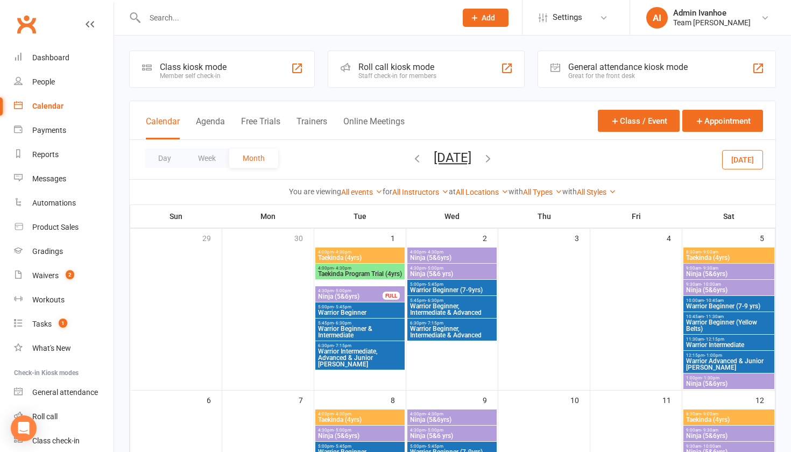
click at [494, 163] on icon "button" at bounding box center [488, 158] width 12 height 12
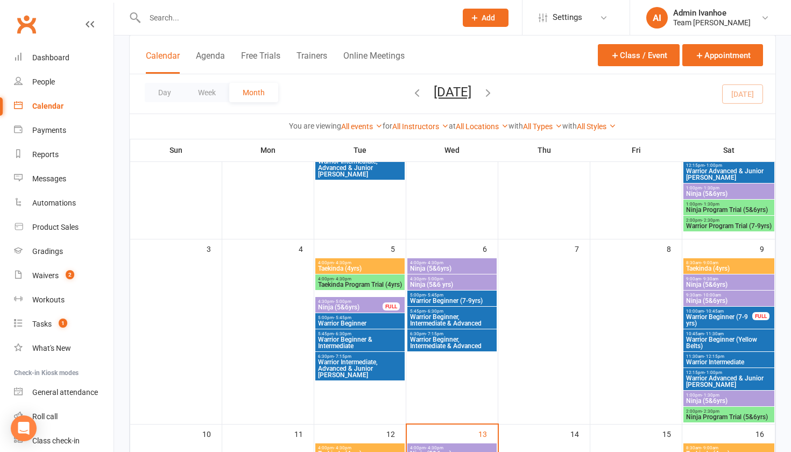
scroll to position [395, 0]
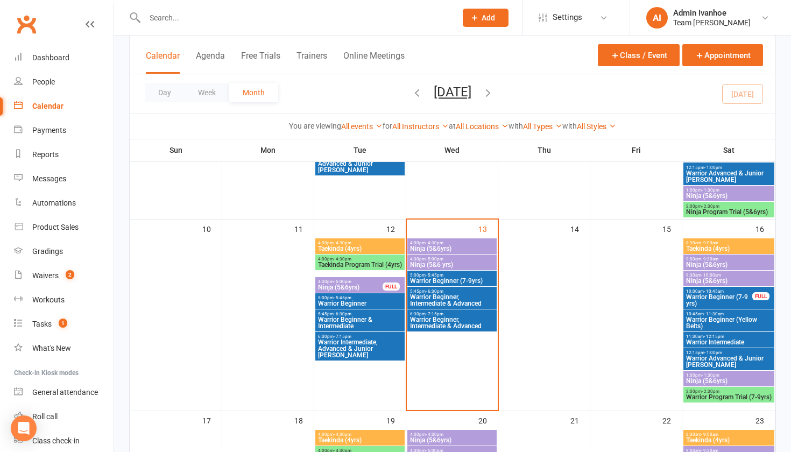
click at [435, 263] on span "Ninja (5&6 yrs)" at bounding box center [451, 264] width 85 height 6
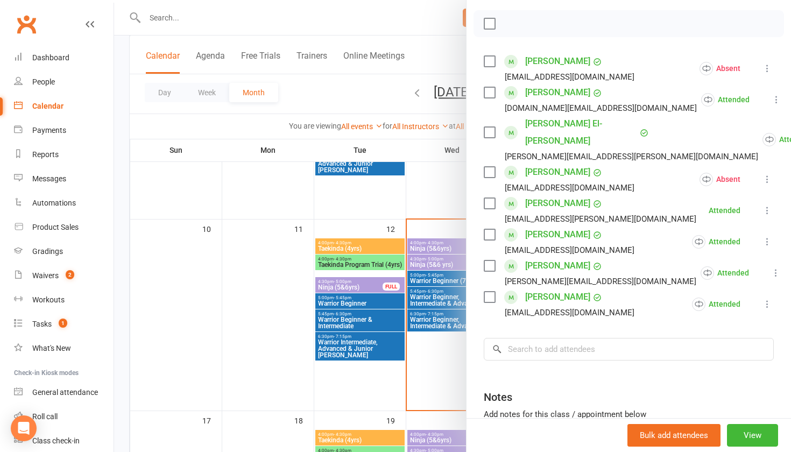
scroll to position [155, 0]
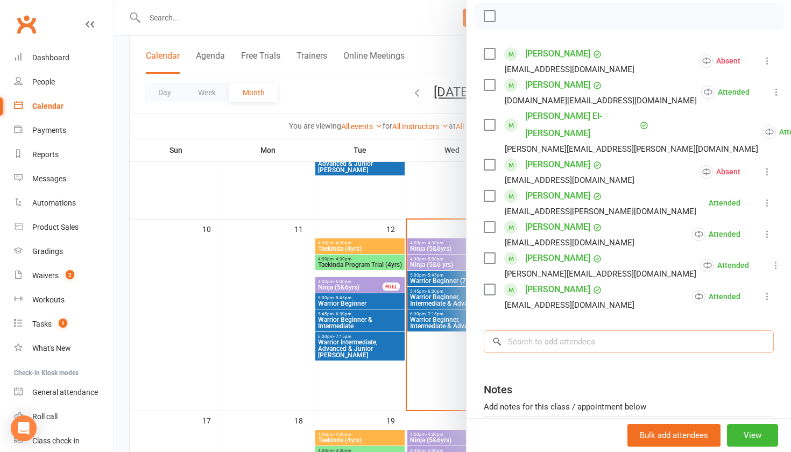
click at [523, 330] on input "search" at bounding box center [628, 341] width 290 height 23
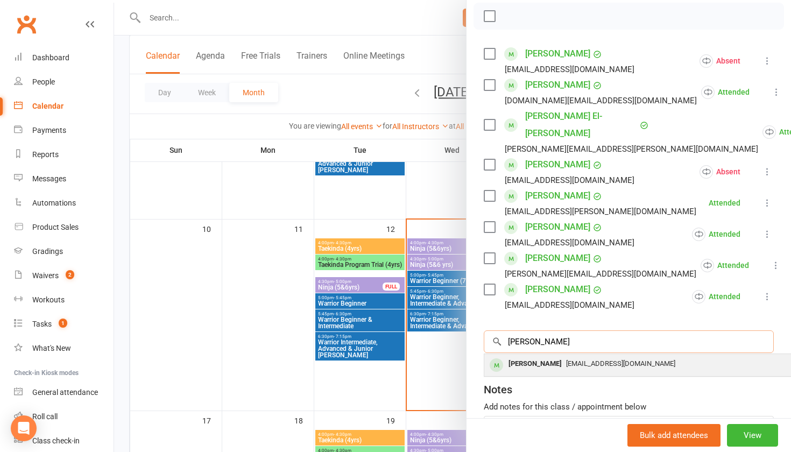
type input "[PERSON_NAME]"
click at [530, 354] on div "[PERSON_NAME] [EMAIL_ADDRESS][DOMAIN_NAME]" at bounding box center [645, 365] width 322 height 22
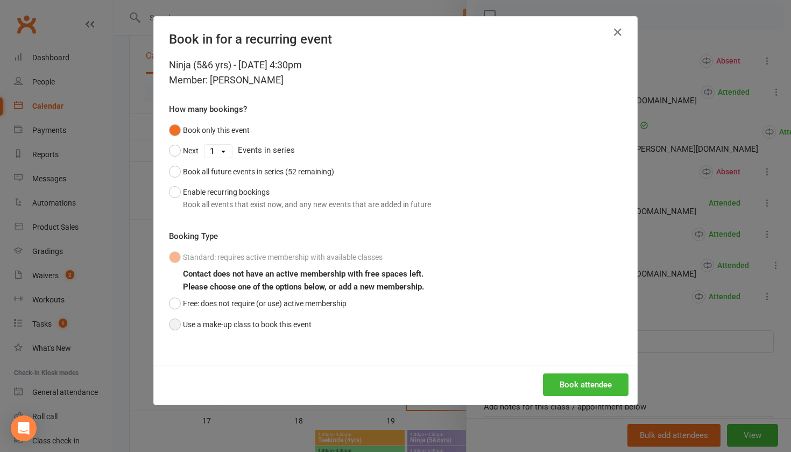
click at [203, 320] on button "Use a make-up class to book this event" at bounding box center [240, 324] width 143 height 20
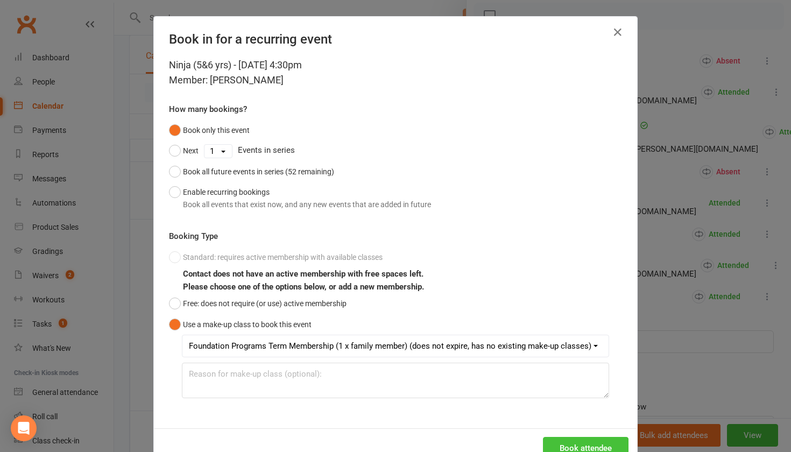
click at [574, 439] on button "Book attendee" at bounding box center [586, 448] width 86 height 23
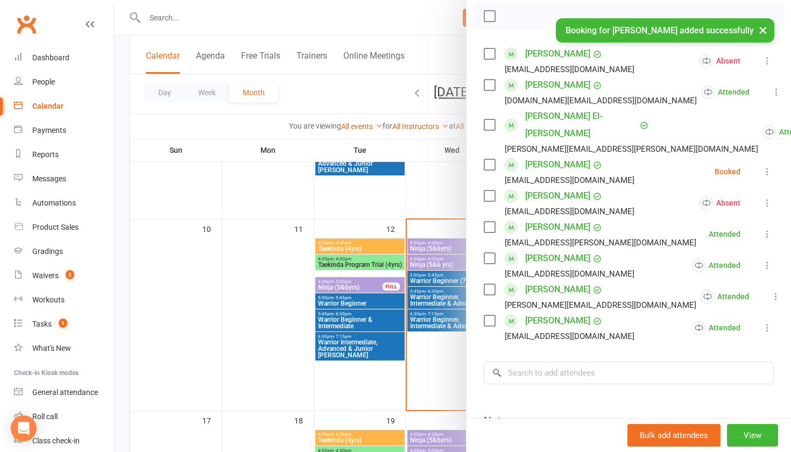
click at [766, 166] on icon at bounding box center [767, 171] width 11 height 11
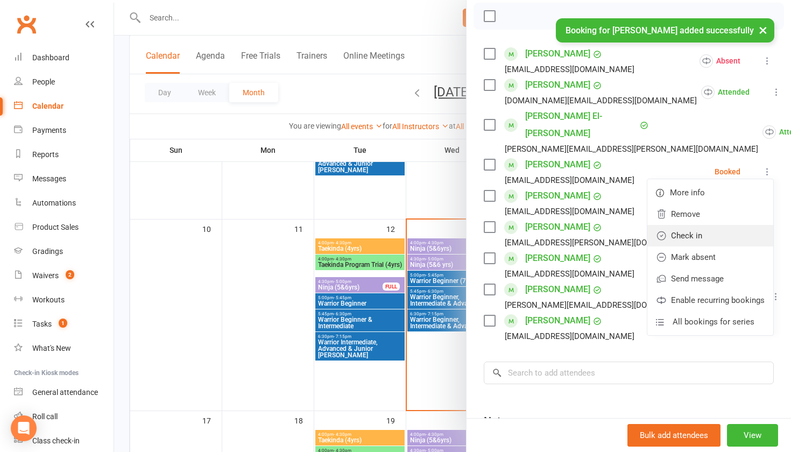
click at [688, 225] on link "Check in" at bounding box center [710, 236] width 126 height 22
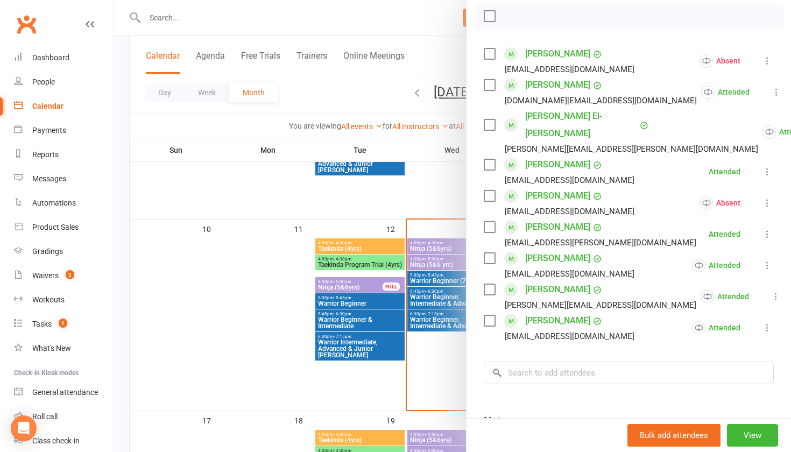
click at [415, 364] on div at bounding box center [452, 226] width 677 height 452
